Goal: Information Seeking & Learning: Learn about a topic

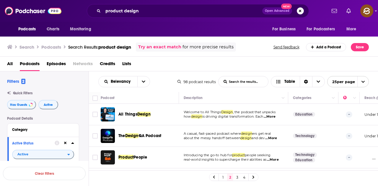
click at [301, 13] on button "Search podcasts, credits, & more..." at bounding box center [300, 10] width 7 height 7
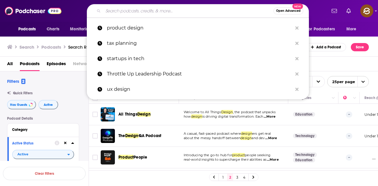
paste input "HealthTech Remedy"
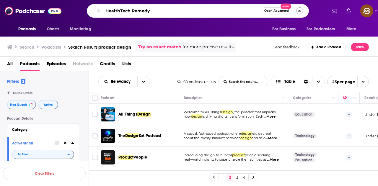
type input "HealthTech Remedy"
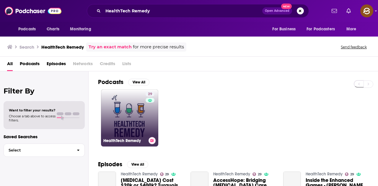
click at [144, 127] on link "29 HealthTech Remedy" at bounding box center [129, 117] width 57 height 57
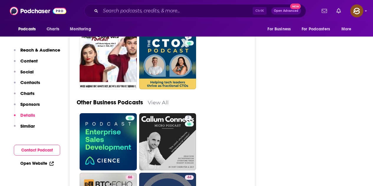
scroll to position [1387, 0]
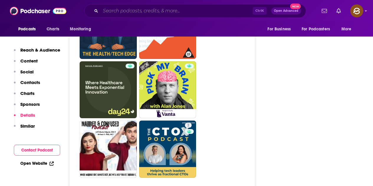
click at [177, 10] on input "Search podcasts, credits, & more..." at bounding box center [177, 10] width 152 height 9
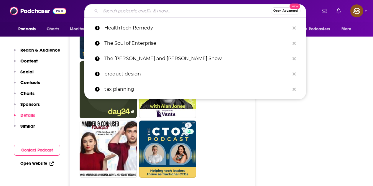
paste input "HealthTech2Care Podcast"
type input "HealthTech2Care Podcast"
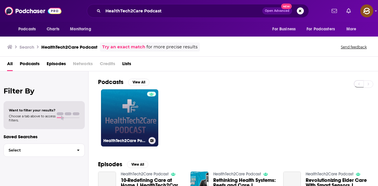
click at [141, 121] on link "HealthTech2Care Podcast" at bounding box center [129, 117] width 57 height 57
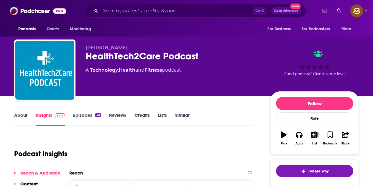
drag, startPoint x: 86, startPoint y: 50, endPoint x: 134, endPoint y: 49, distance: 47.5
click at [134, 49] on p "Bert Fernandez" at bounding box center [174, 48] width 176 height 6
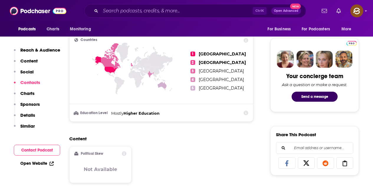
scroll to position [413, 0]
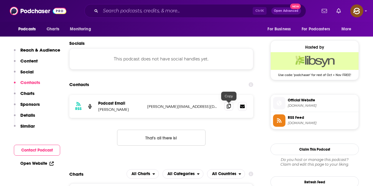
click at [228, 105] on icon at bounding box center [229, 106] width 4 height 5
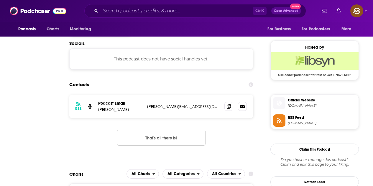
scroll to position [0, 0]
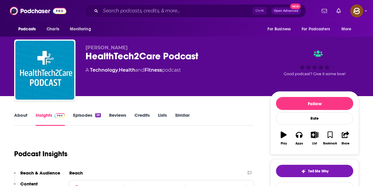
click at [88, 115] on link "Episodes 38" at bounding box center [87, 119] width 28 height 14
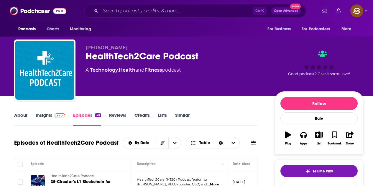
click at [53, 115] on span at bounding box center [58, 115] width 13 height 6
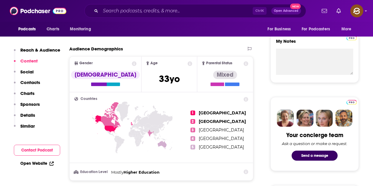
scroll to position [354, 0]
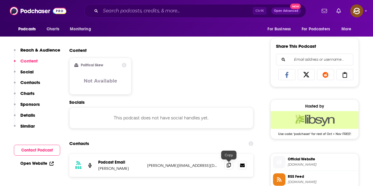
click at [228, 162] on div at bounding box center [229, 159] width 5 height 5
click at [228, 164] on icon at bounding box center [229, 165] width 4 height 5
click at [229, 165] on icon at bounding box center [229, 165] width 4 height 5
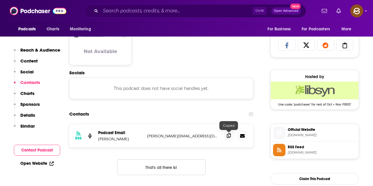
click at [227, 137] on icon at bounding box center [229, 135] width 4 height 5
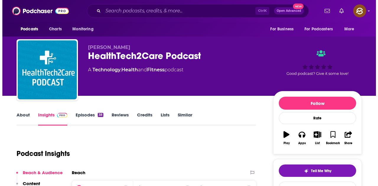
scroll to position [0, 0]
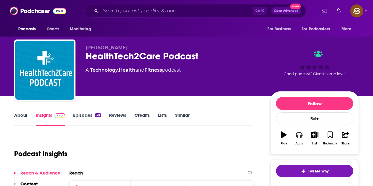
click at [301, 141] on button "Apps" at bounding box center [299, 138] width 15 height 21
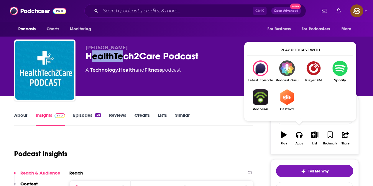
drag, startPoint x: 89, startPoint y: 53, endPoint x: 102, endPoint y: 56, distance: 12.7
click at [121, 55] on div "HealthTech2Care Podcast" at bounding box center [174, 56] width 176 height 12
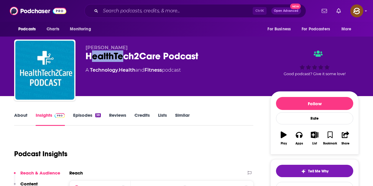
click at [94, 56] on div "HealthTech2Care Podcast" at bounding box center [174, 56] width 176 height 12
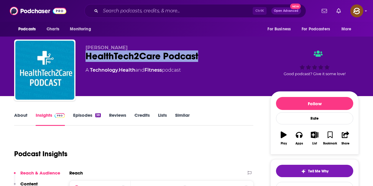
drag, startPoint x: 86, startPoint y: 53, endPoint x: 212, endPoint y: 55, distance: 126.4
click at [212, 55] on div "HealthTech2Care Podcast" at bounding box center [174, 56] width 176 height 12
click at [161, 11] on input "Search podcasts, credits, & more..." at bounding box center [177, 10] width 152 height 9
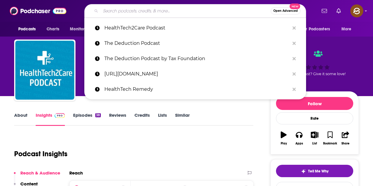
paste input "Digital Health Leaders Podcast"
type input "Digital Health Leaders Podcast"
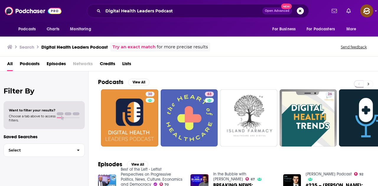
click at [368, 86] on icon at bounding box center [368, 84] width 2 height 4
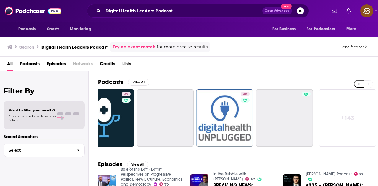
scroll to position [0, 262]
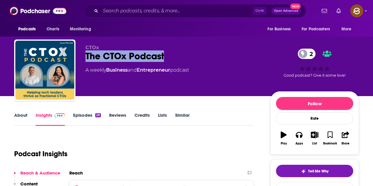
click at [174, 55] on div "CTOx The CTOx Podcast 2 A weekly Business and Entrepreneur podcast 2 Good podca…" at bounding box center [186, 72] width 345 height 64
click at [302, 142] on div "Apps" at bounding box center [300, 144] width 8 height 4
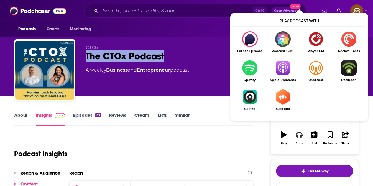
scroll to position [30, 0]
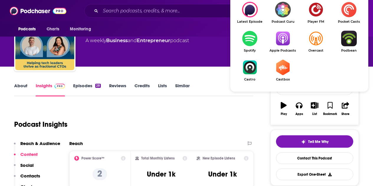
click at [285, 34] on img "Show Listen On dropdown" at bounding box center [283, 39] width 33 height 16
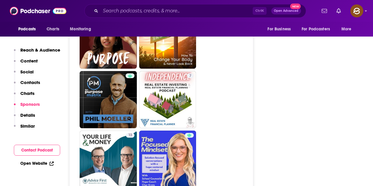
scroll to position [974, 0]
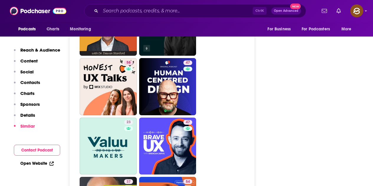
scroll to position [1328, 0]
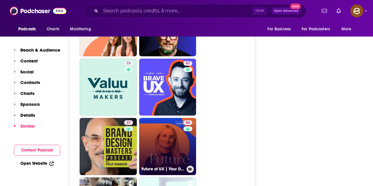
click at [184, 120] on div "54" at bounding box center [189, 142] width 10 height 45
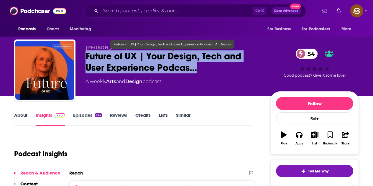
drag, startPoint x: 85, startPoint y: 56, endPoint x: 194, endPoint y: 71, distance: 110.5
click at [194, 71] on div "Patricia Reiners Future of UX | Your Design, Tech and User Experience Podcas… 5…" at bounding box center [186, 72] width 345 height 64
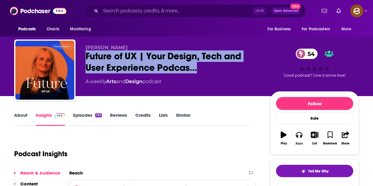
click at [300, 136] on icon "button" at bounding box center [299, 135] width 6 height 6
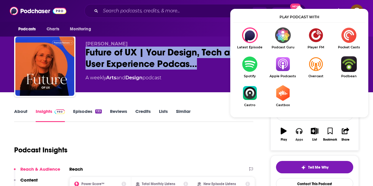
scroll to position [30, 0]
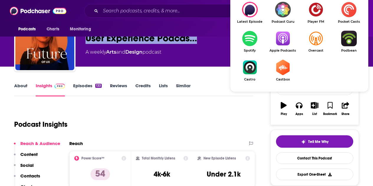
click at [283, 36] on img "Show Listen On dropdown" at bounding box center [283, 39] width 33 height 16
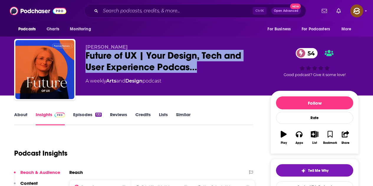
scroll to position [0, 0]
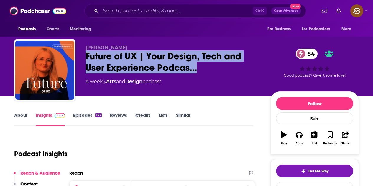
click at [199, 90] on div "Patricia Reiners Future of UX | Your Design, Tech and User Experience Podcas… 5…" at bounding box center [174, 68] width 176 height 47
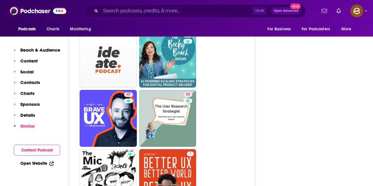
scroll to position [1653, 0]
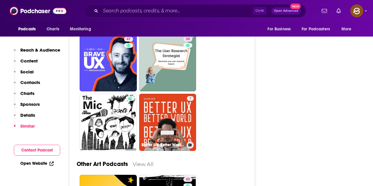
drag, startPoint x: 163, startPoint y: 88, endPoint x: 193, endPoint y: 92, distance: 29.8
click at [163, 94] on link "7 Better UX Better World [BUBW] • Product Design & Psychology" at bounding box center [167, 122] width 57 height 57
type input "https://www.podchaser.com/podcasts/better-ux-better-world-bubw-pr-1275806"
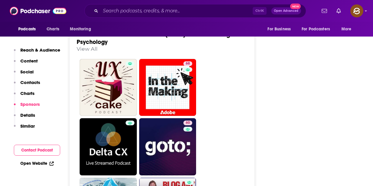
scroll to position [945, 0]
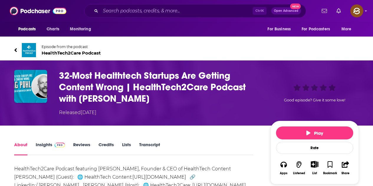
drag, startPoint x: 81, startPoint y: 99, endPoint x: 167, endPoint y: 99, distance: 86.8
click at [167, 99] on h1 "32-Most Healthtech Startups Are Getting Content Wrong | HealthTech2Care Podcast…" at bounding box center [160, 87] width 202 height 35
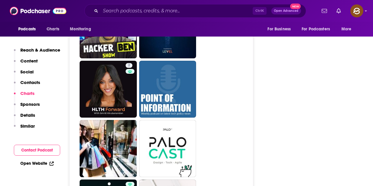
scroll to position [1181, 0]
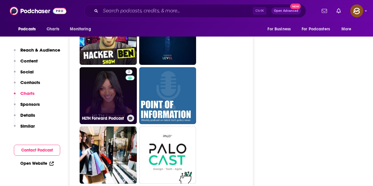
click at [119, 97] on link "2 HLTH Forward Podcast" at bounding box center [108, 95] width 57 height 57
type input "https://www.podchaser.com/podcasts/hlth-forward-podcast-4302625"
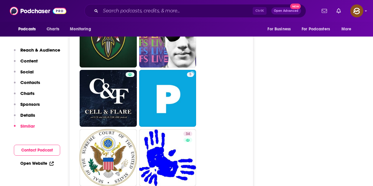
scroll to position [1565, 0]
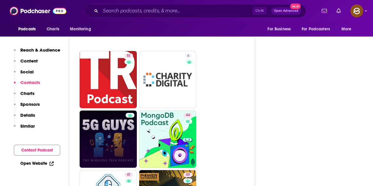
scroll to position [1417, 0]
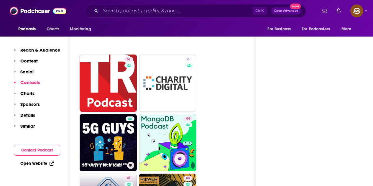
drag, startPoint x: 119, startPoint y: 130, endPoint x: 112, endPoint y: 143, distance: 15.2
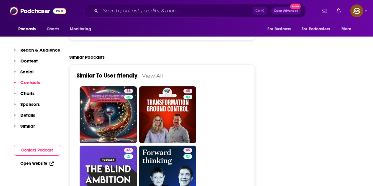
scroll to position [886, 0]
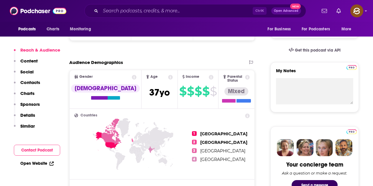
scroll to position [59, 0]
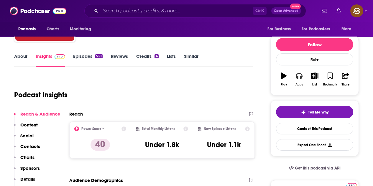
click at [303, 73] on button "Apps" at bounding box center [299, 79] width 15 height 21
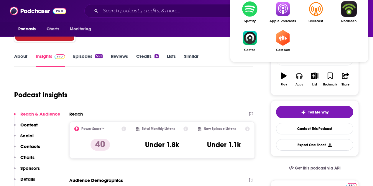
scroll to position [89, 0]
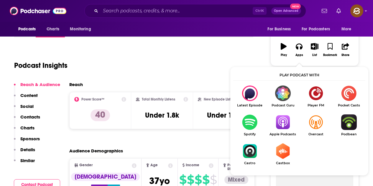
click at [282, 120] on img "Show Listen On dropdown" at bounding box center [283, 123] width 33 height 16
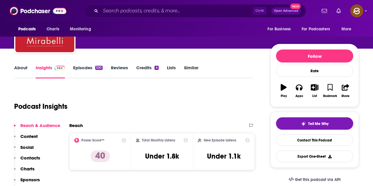
scroll to position [0, 0]
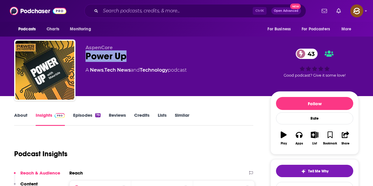
drag, startPoint x: 85, startPoint y: 57, endPoint x: 134, endPoint y: 56, distance: 49.3
click at [134, 56] on div "AspenCore Power Up 43 A News , Tech News and Technology podcast 43 Good podcast…" at bounding box center [186, 72] width 345 height 64
click at [301, 138] on icon "button" at bounding box center [299, 135] width 6 height 6
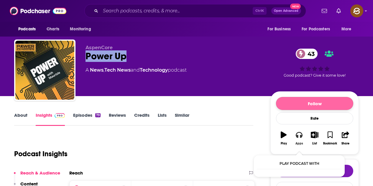
scroll to position [30, 0]
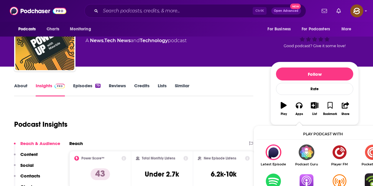
click at [306, 179] on img "Show Listen On dropdown" at bounding box center [306, 182] width 33 height 16
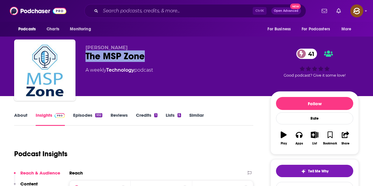
drag, startPoint x: 95, startPoint y: 55, endPoint x: 155, endPoint y: 58, distance: 60.3
click at [155, 58] on div "The MSP Zone 41" at bounding box center [174, 56] width 176 height 12
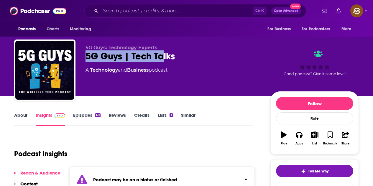
drag, startPoint x: 93, startPoint y: 57, endPoint x: 176, endPoint y: 56, distance: 83.5
click at [176, 56] on div "5G Guys: Technology Experts 5G Guys | Tech Talks A Technology and Business podc…" at bounding box center [186, 72] width 345 height 64
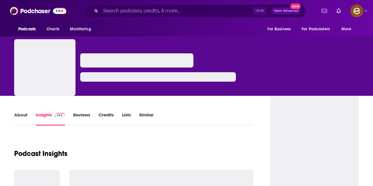
scroll to position [13, 0]
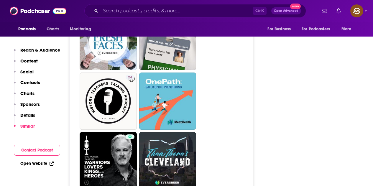
scroll to position [1624, 0]
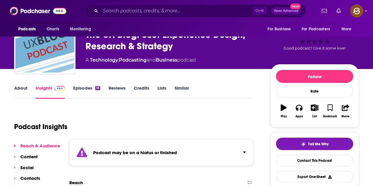
scroll to position [89, 0]
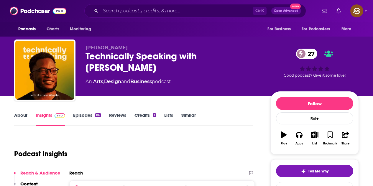
scroll to position [41, 0]
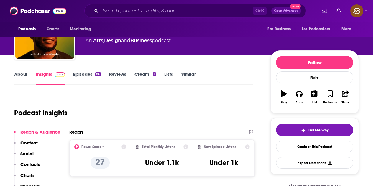
drag, startPoint x: 114, startPoint y: 62, endPoint x: 123, endPoint y: 67, distance: 10.3
click at [123, 62] on div "Harrison Wheeler Technically Speaking with Harrison Wheeler 27 An Arts , Design…" at bounding box center [186, 31] width 345 height 64
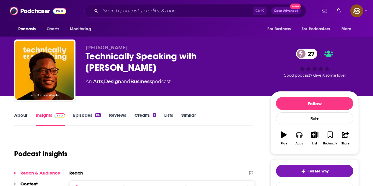
click at [303, 140] on button "Apps" at bounding box center [299, 138] width 15 height 21
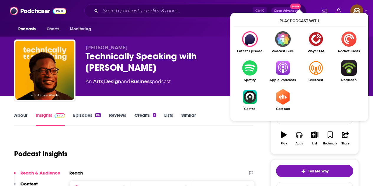
scroll to position [30, 0]
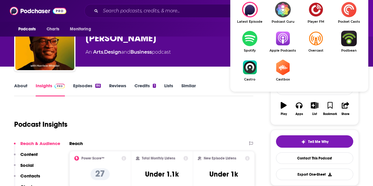
click at [283, 45] on img "Show Listen On dropdown" at bounding box center [283, 39] width 33 height 16
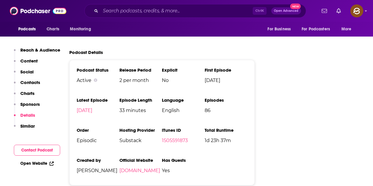
scroll to position [768, 0]
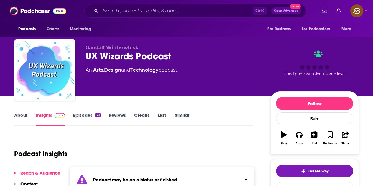
scroll to position [89, 0]
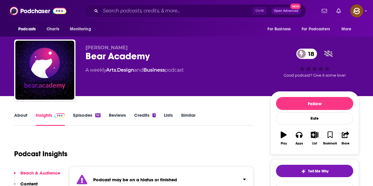
scroll to position [89, 0]
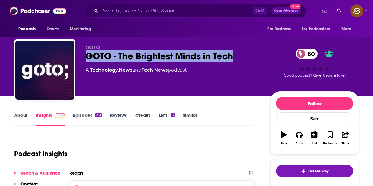
drag, startPoint x: 84, startPoint y: 56, endPoint x: 248, endPoint y: 61, distance: 164.5
click at [248, 61] on div "[PERSON_NAME] - The Brightest Minds in Tech 60 A Technology , News and Tech New…" at bounding box center [186, 72] width 345 height 64
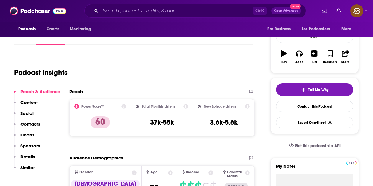
scroll to position [89, 0]
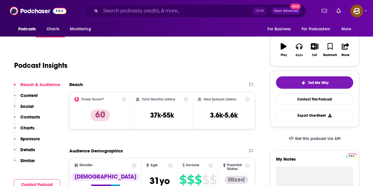
click at [298, 57] on div "Apps" at bounding box center [300, 55] width 8 height 4
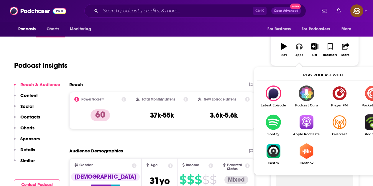
scroll to position [118, 0]
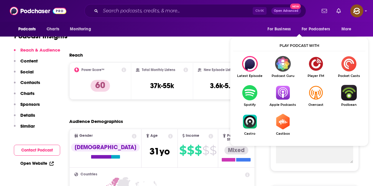
click at [290, 94] on img "Show Listen On dropdown" at bounding box center [283, 93] width 33 height 16
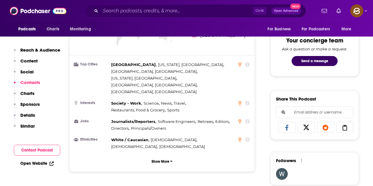
scroll to position [502, 0]
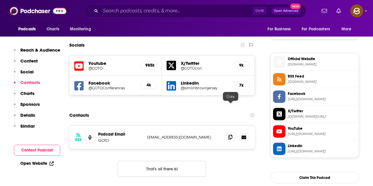
click at [230, 133] on div at bounding box center [237, 137] width 22 height 9
click at [230, 135] on icon at bounding box center [230, 137] width 4 height 5
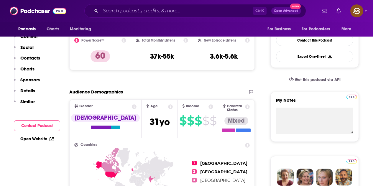
scroll to position [30, 0]
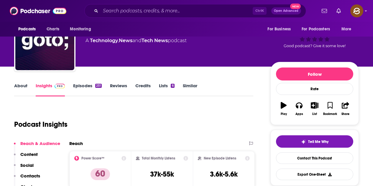
click at [82, 85] on link "Episodes 251" at bounding box center [87, 90] width 29 height 14
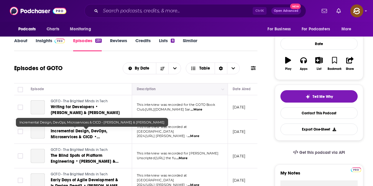
scroll to position [89, 0]
